Goal: Information Seeking & Learning: Learn about a topic

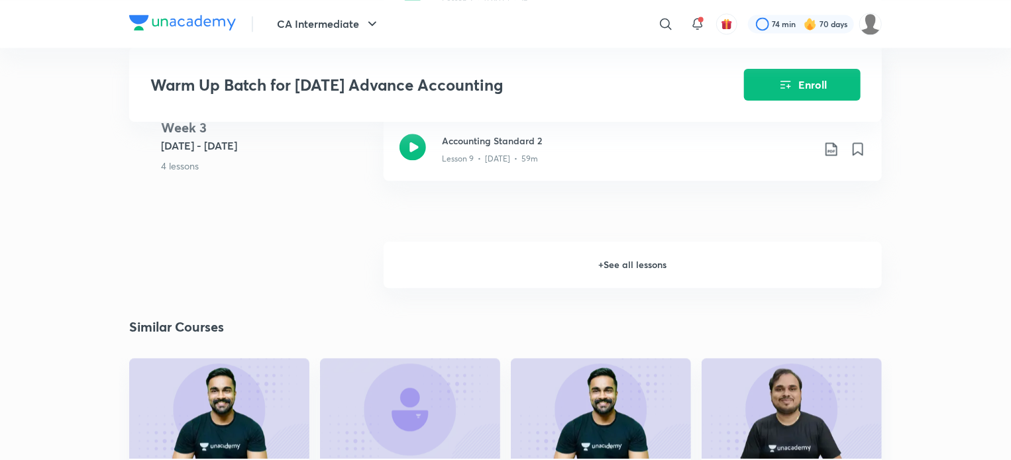
scroll to position [1509, 0]
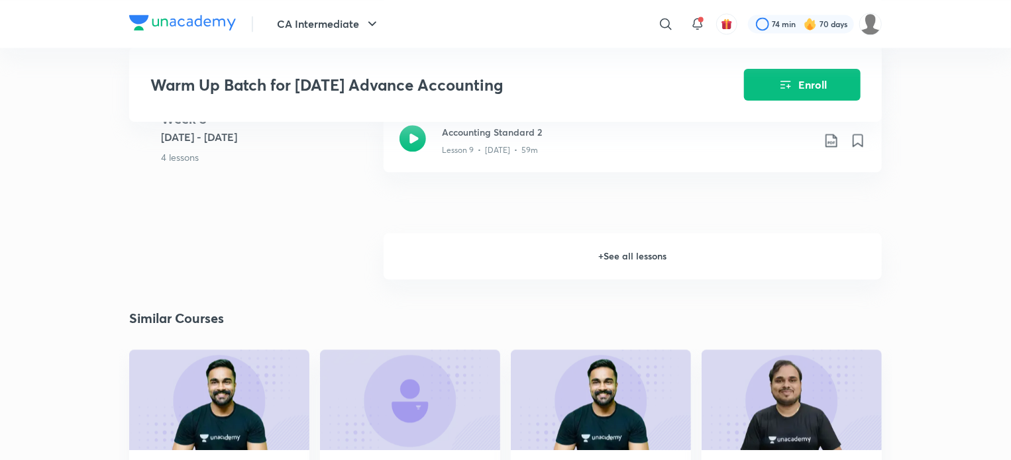
click at [750, 251] on h6 "+ See all lessons" at bounding box center [632, 256] width 498 height 46
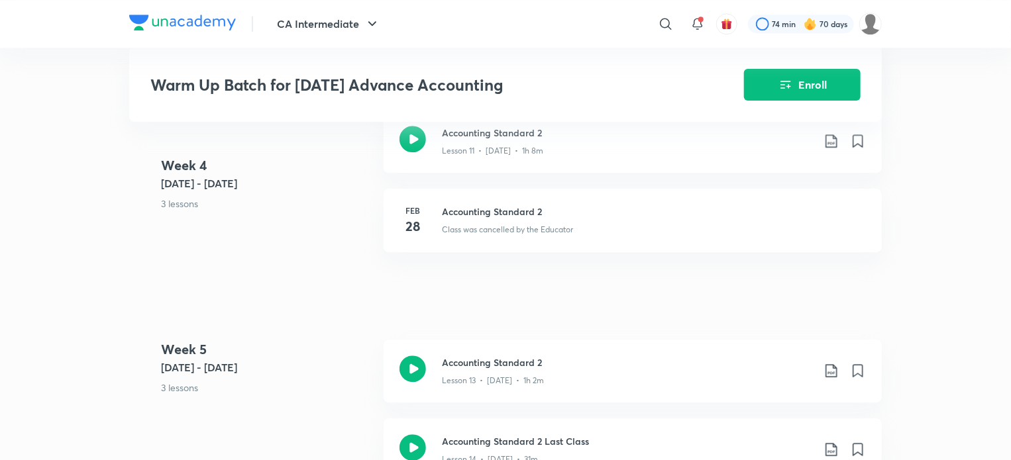
scroll to position [1684, 0]
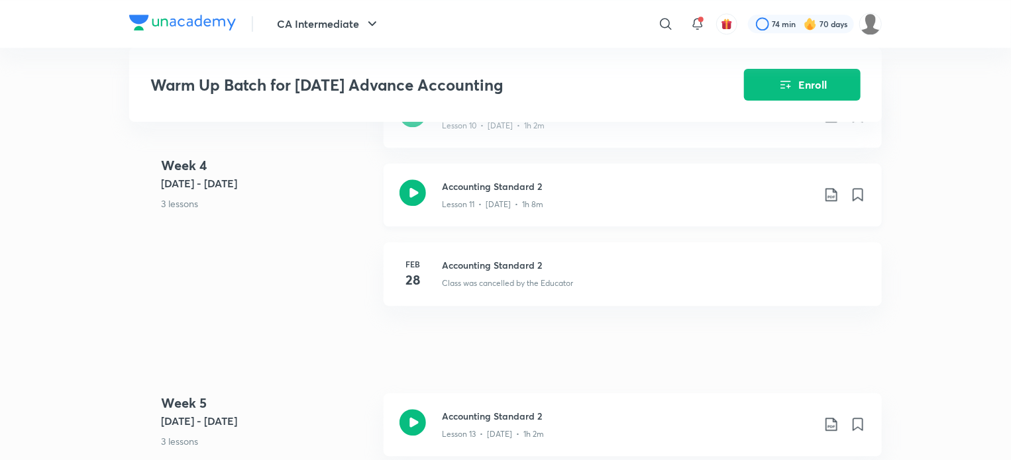
click at [405, 201] on icon at bounding box center [412, 192] width 26 height 26
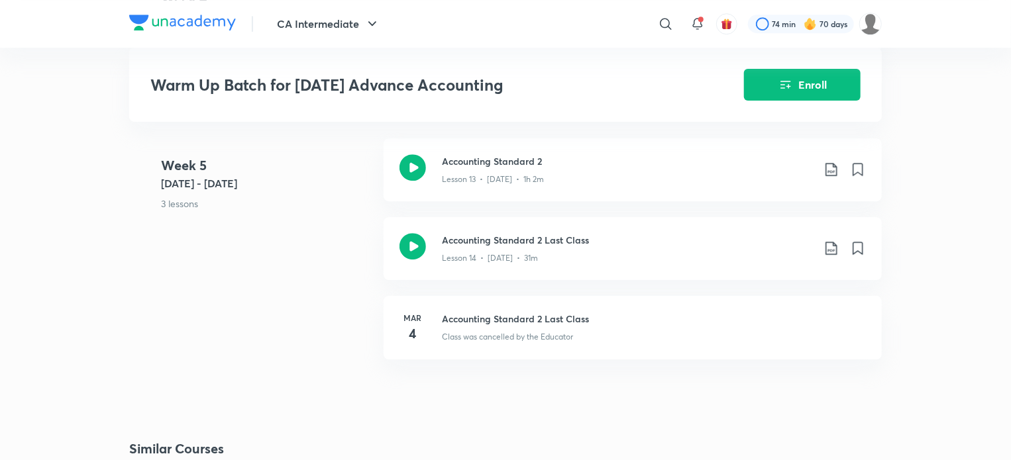
scroll to position [1964, 0]
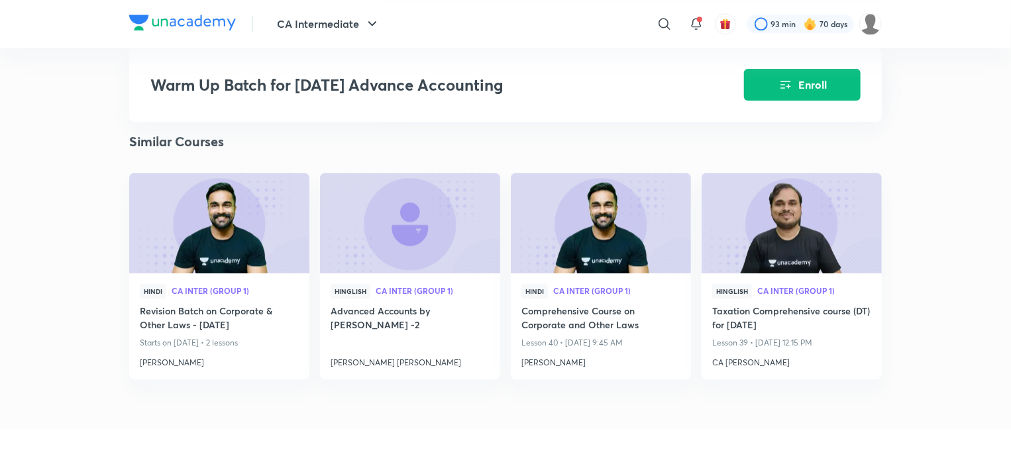
scroll to position [1707, 0]
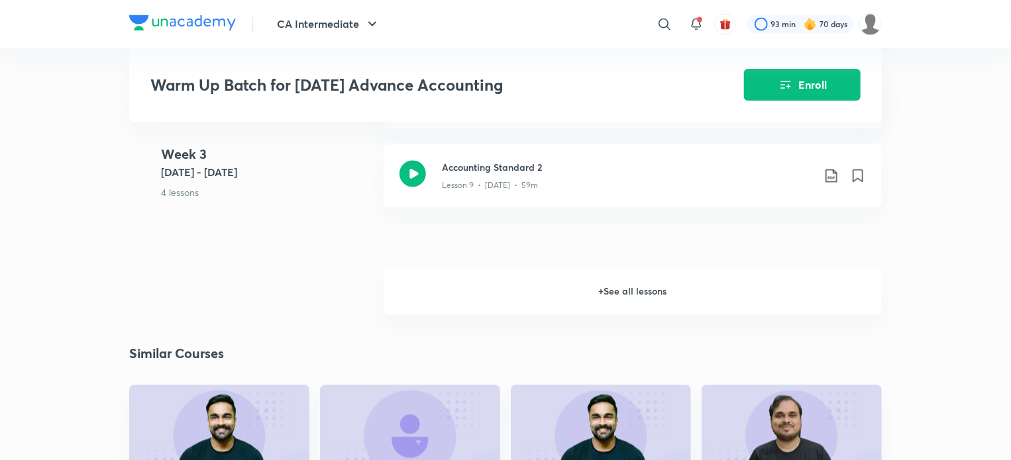
scroll to position [1497, 0]
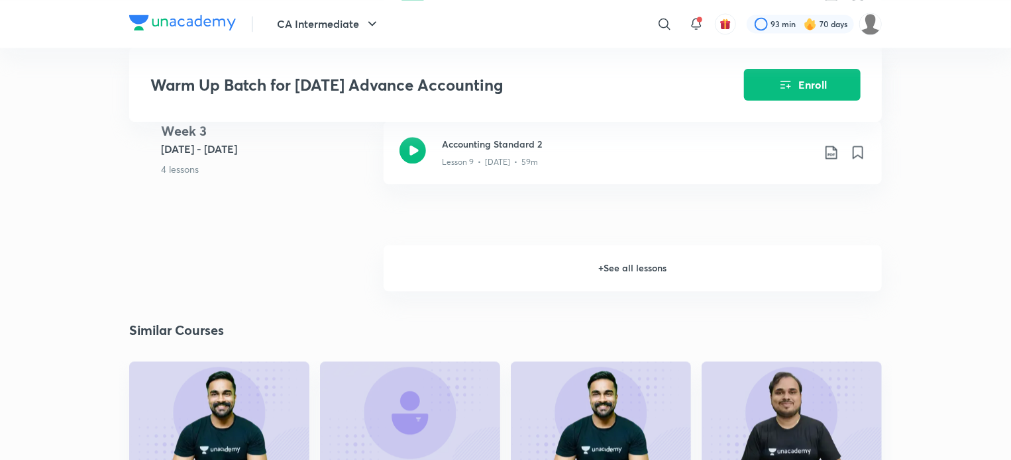
click at [705, 254] on h6 "+ See all lessons" at bounding box center [632, 268] width 498 height 46
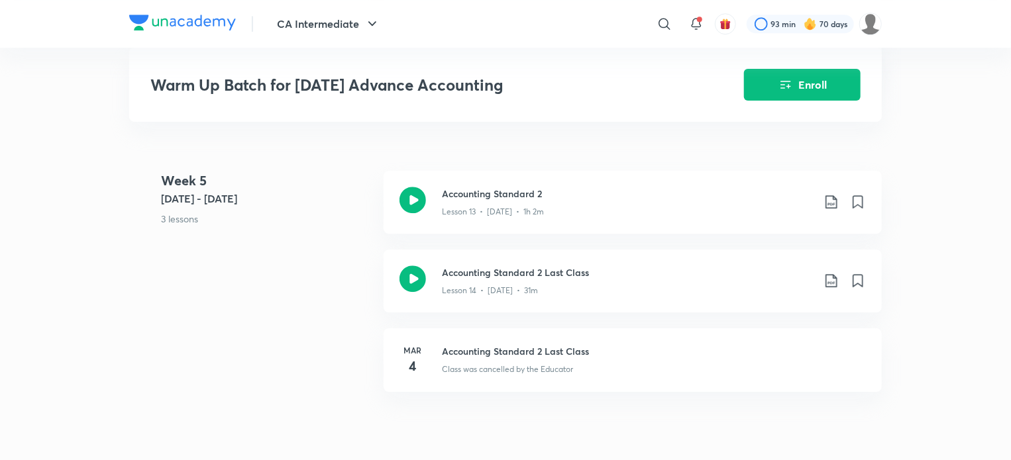
scroll to position [1899, 0]
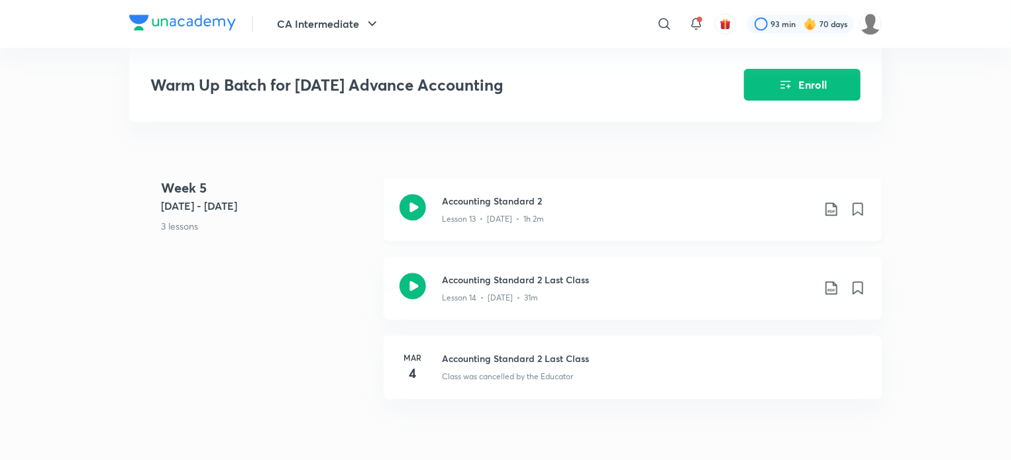
click at [420, 207] on icon at bounding box center [412, 207] width 26 height 26
